Goal: Understand process/instructions: Learn how to perform a task or action

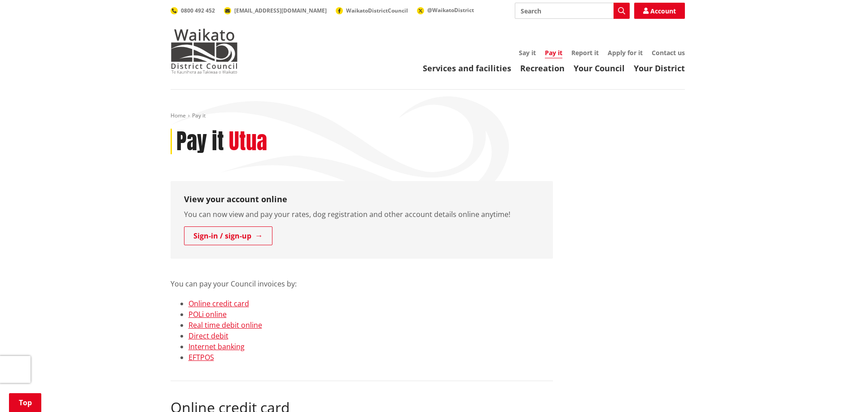
scroll to position [180, 0]
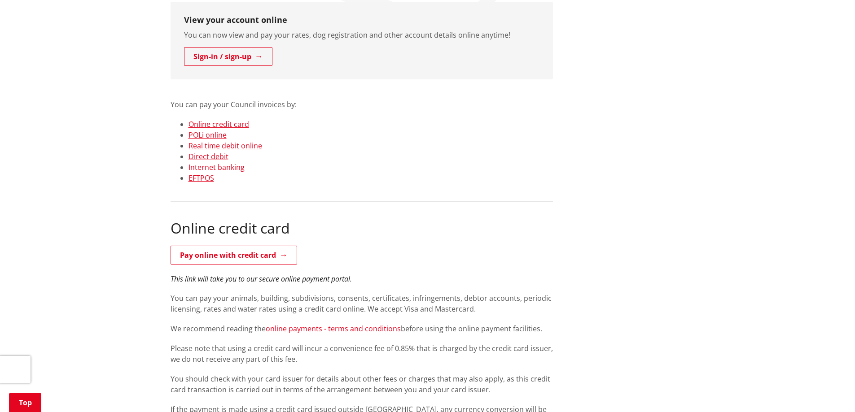
click at [228, 165] on link "Internet banking" at bounding box center [217, 167] width 56 height 10
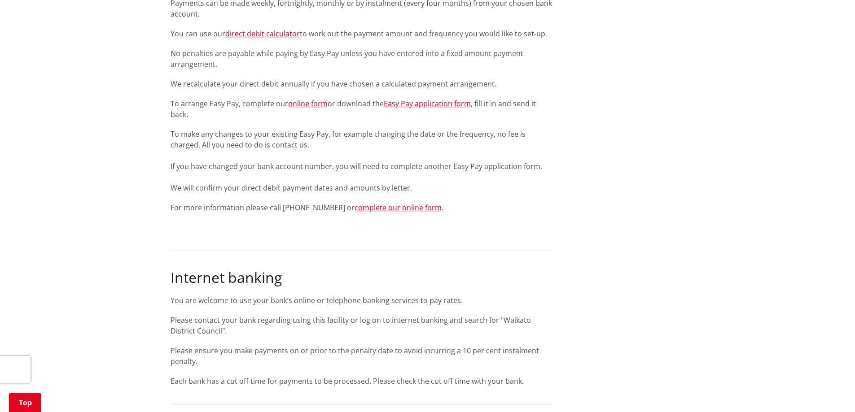
scroll to position [884, 0]
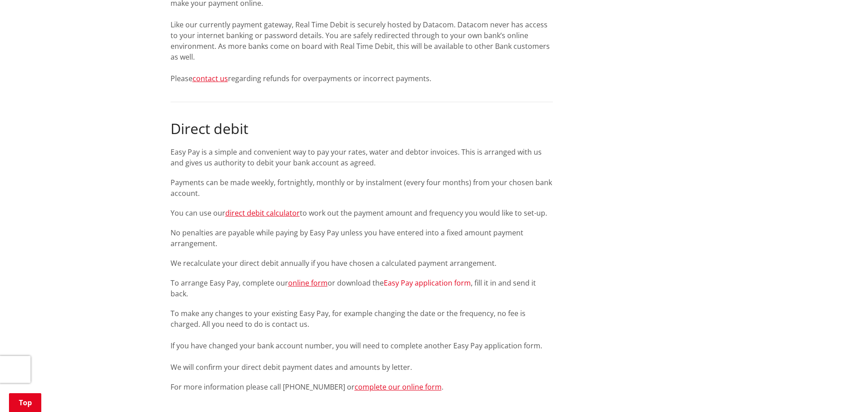
click at [441, 281] on link "Easy Pay application form" at bounding box center [427, 283] width 87 height 10
